Goal: Task Accomplishment & Management: Manage account settings

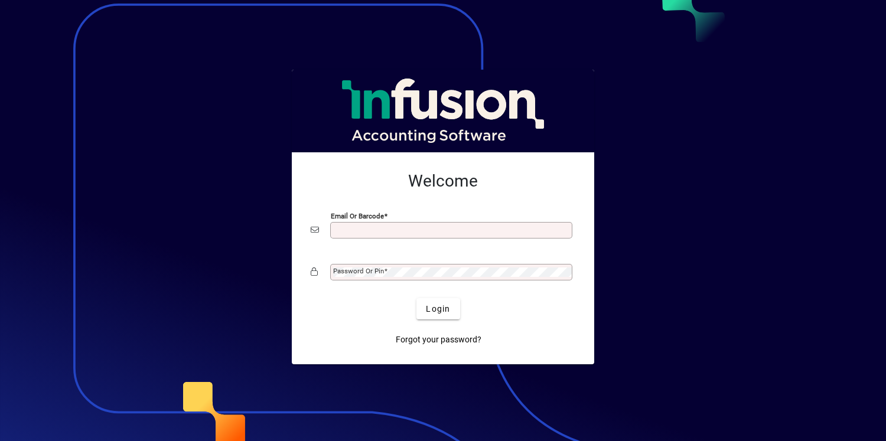
click at [518, 235] on input "Email or Barcode" at bounding box center [452, 230] width 239 height 9
type input "**********"
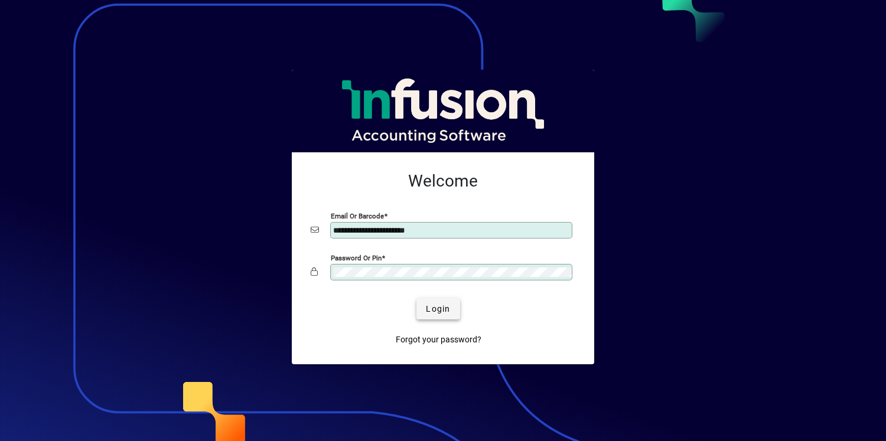
click at [444, 310] on span "Login" at bounding box center [438, 309] width 24 height 12
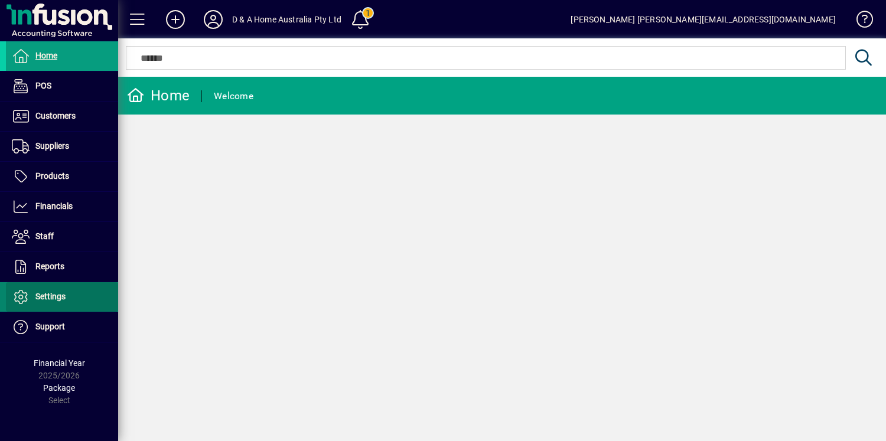
click at [73, 291] on span at bounding box center [62, 297] width 112 height 28
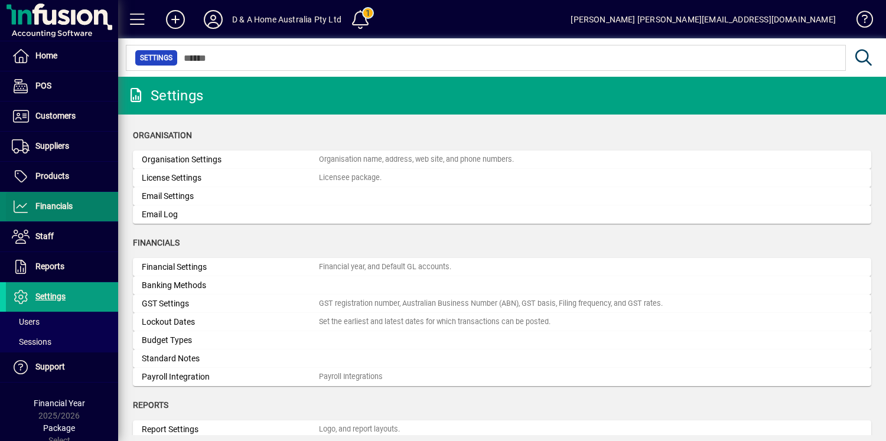
click at [76, 212] on span at bounding box center [62, 207] width 112 height 28
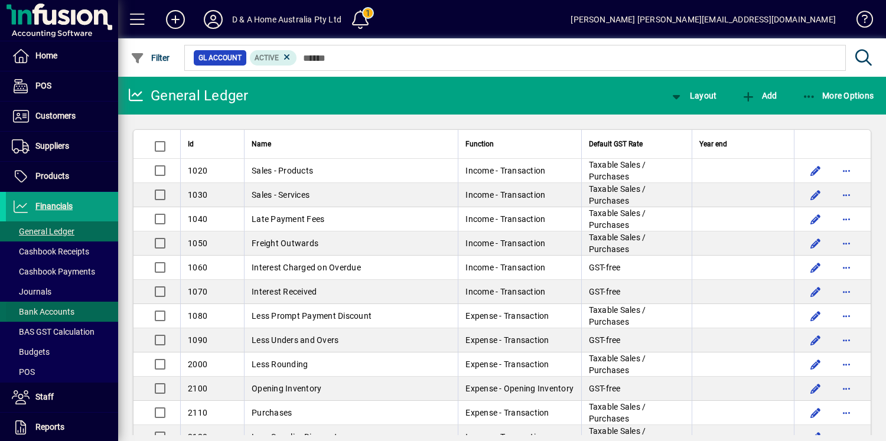
click at [68, 302] on span at bounding box center [62, 312] width 112 height 28
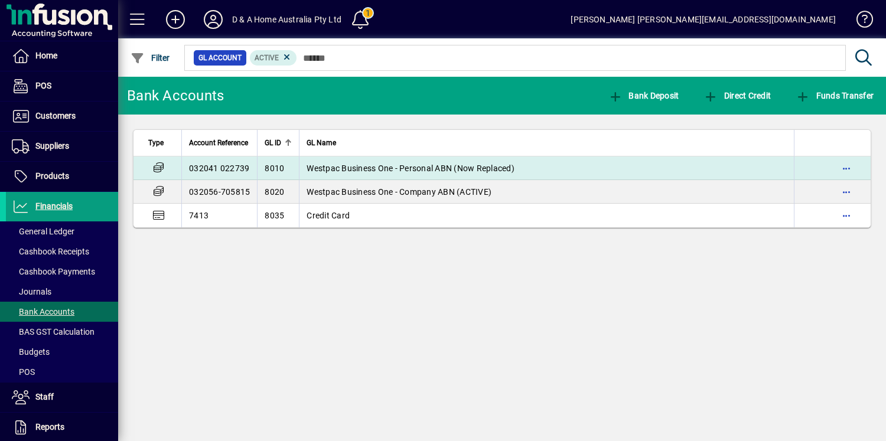
click at [350, 171] on span "Westpac Business One - Personal ABN (Now Replaced)" at bounding box center [411, 168] width 208 height 9
